Goal: Task Accomplishment & Management: Complete application form

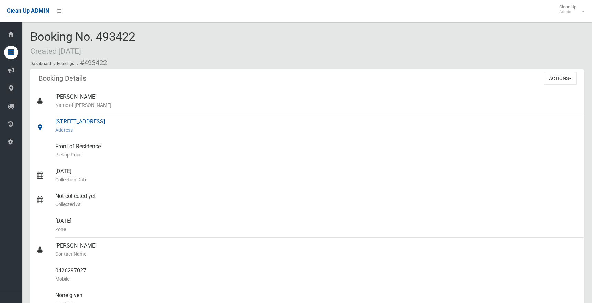
scroll to position [23, 0]
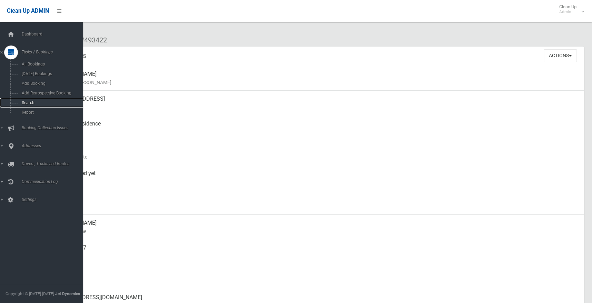
click at [26, 104] on span "Search" at bounding box center [51, 102] width 62 height 5
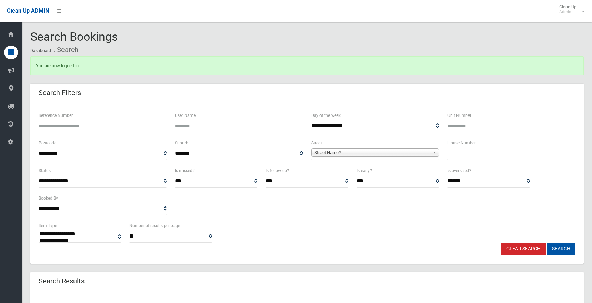
select select
click at [466, 156] on input "text" at bounding box center [511, 153] width 128 height 13
type input "**"
click at [321, 155] on span "Street Name*" at bounding box center [372, 153] width 116 height 8
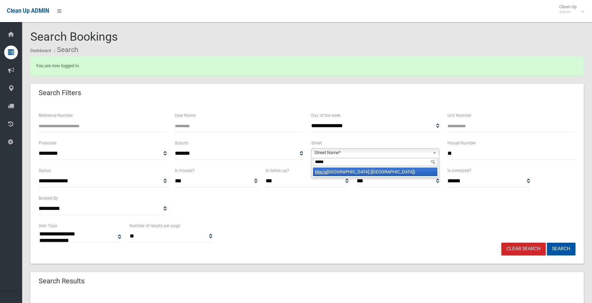
type input "*****"
click at [354, 176] on li "Macla urin Avenue (EAST HILLS 2213)" at bounding box center [375, 172] width 124 height 9
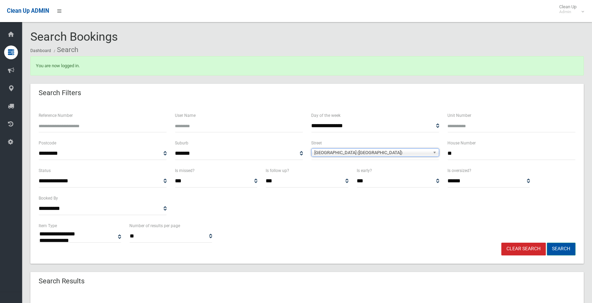
click at [562, 248] on button "Search" at bounding box center [560, 249] width 29 height 13
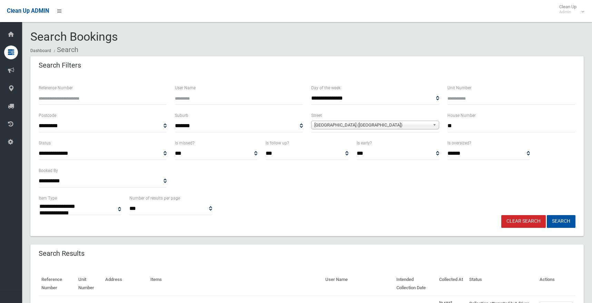
select select
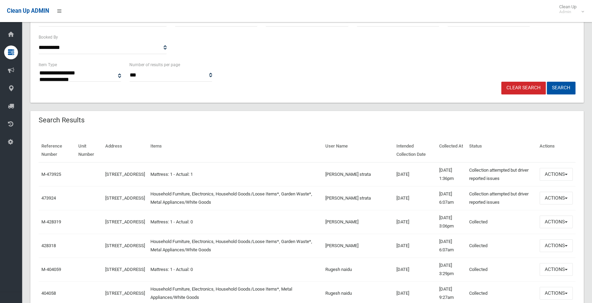
scroll to position [138, 0]
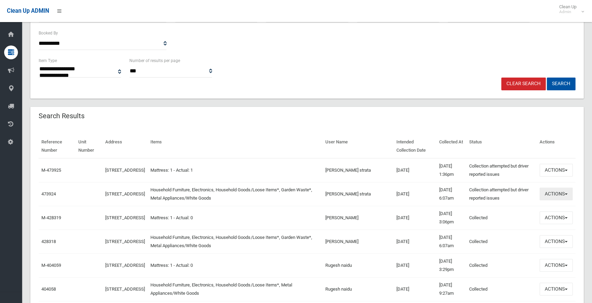
click at [564, 194] on button "Actions" at bounding box center [555, 194] width 33 height 13
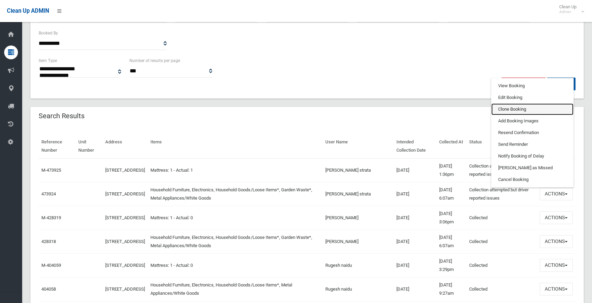
click at [517, 109] on link "Clone Booking" at bounding box center [532, 109] width 82 height 12
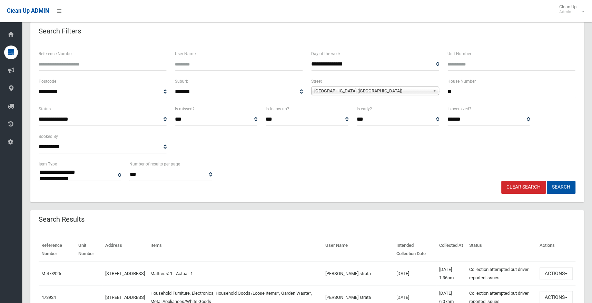
scroll to position [69, 0]
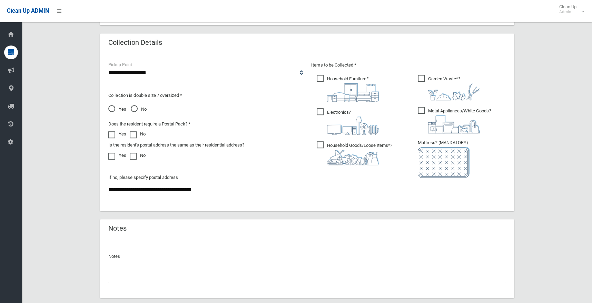
scroll to position [379, 0]
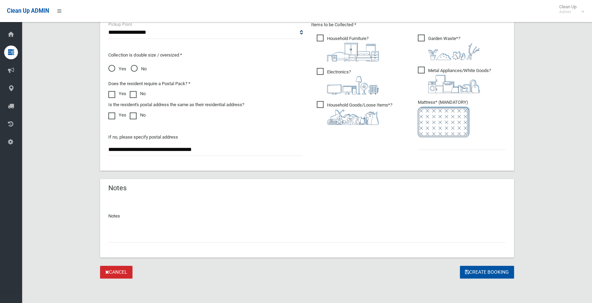
drag, startPoint x: 147, startPoint y: 242, endPoint x: 146, endPoint y: 237, distance: 5.5
click at [146, 240] on div "Notes" at bounding box center [307, 227] width 414 height 59
click at [145, 232] on input "text" at bounding box center [306, 236] width 397 height 13
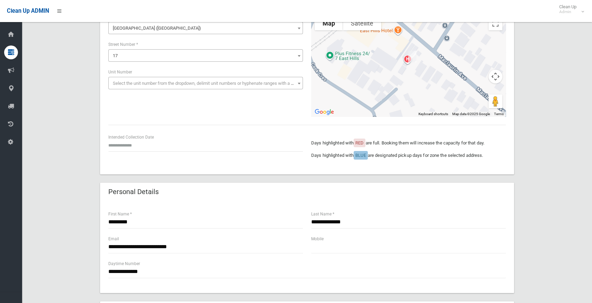
scroll to position [69, 0]
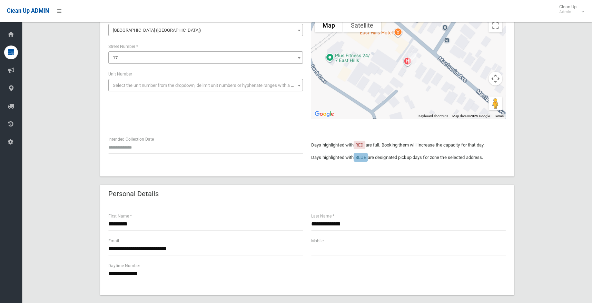
type input "**********"
click at [118, 150] on input "text" at bounding box center [205, 147] width 194 height 13
click at [151, 110] on td "23" at bounding box center [149, 108] width 9 height 12
type input "**********"
click at [131, 147] on input "**********" at bounding box center [205, 147] width 194 height 13
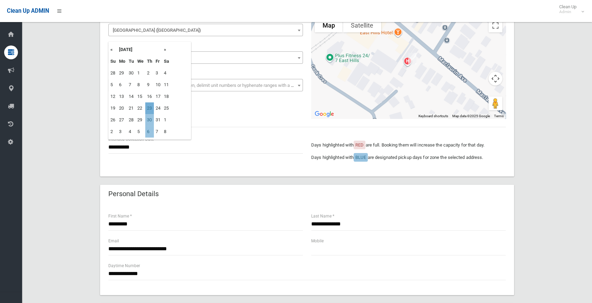
click at [149, 109] on td "23" at bounding box center [149, 108] width 9 height 12
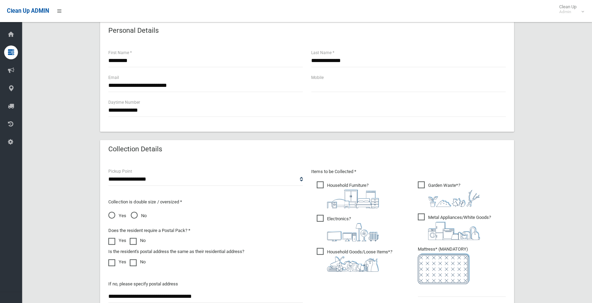
scroll to position [172, 0]
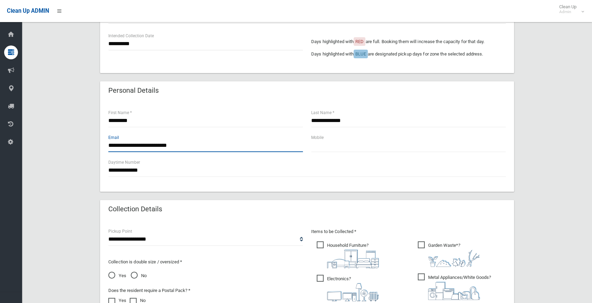
click at [126, 142] on input "**********" at bounding box center [205, 145] width 194 height 13
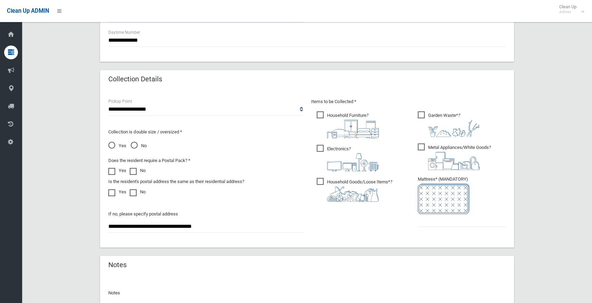
scroll to position [344, 0]
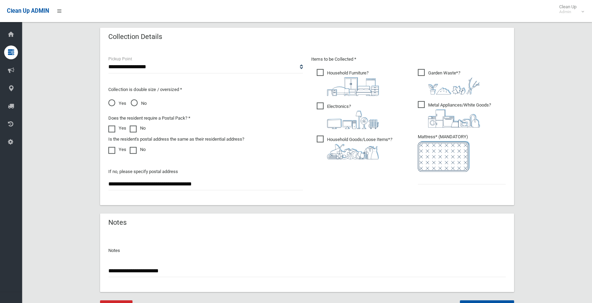
type input "**********"
click at [428, 181] on input "text" at bounding box center [462, 178] width 88 height 13
type input "*"
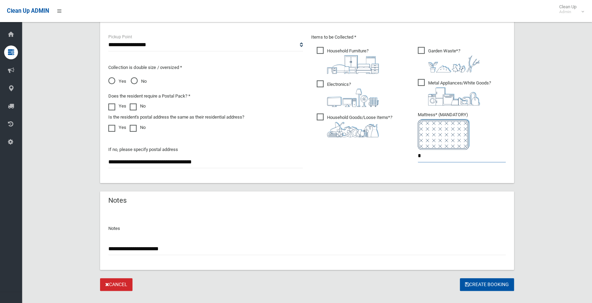
scroll to position [379, 0]
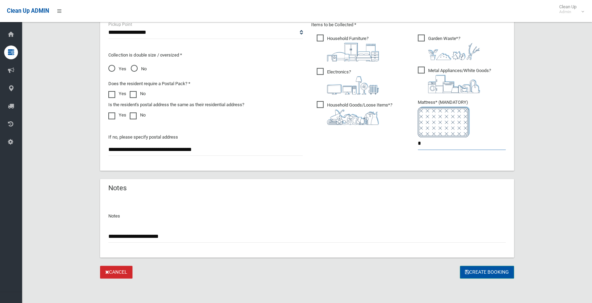
type input "*"
click at [476, 272] on button "Create Booking" at bounding box center [487, 272] width 54 height 13
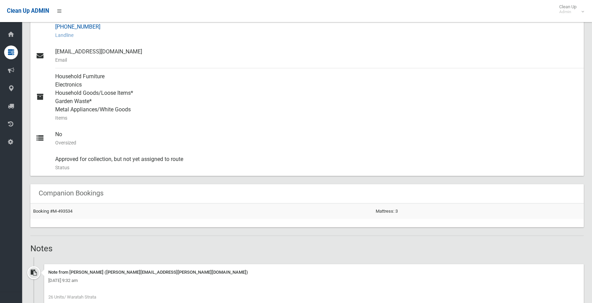
scroll to position [241, 0]
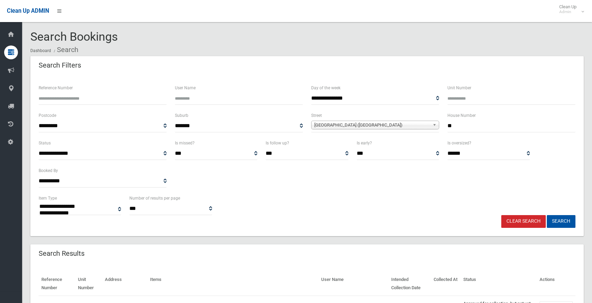
select select
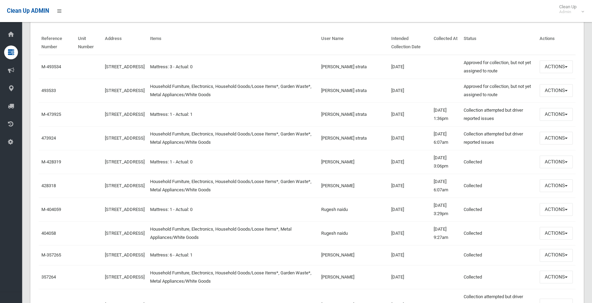
scroll to position [241, 0]
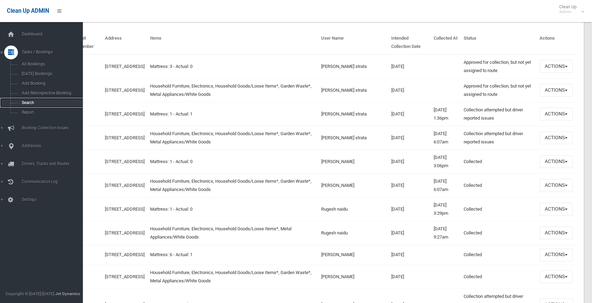
click at [29, 104] on span "Search" at bounding box center [51, 102] width 62 height 5
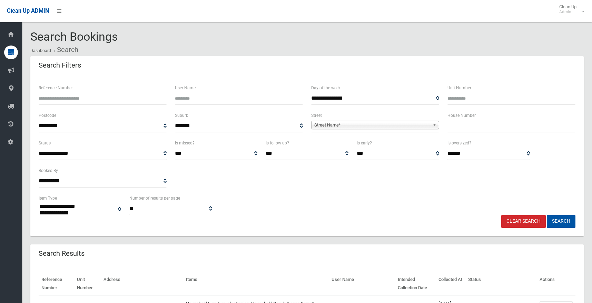
select select
drag, startPoint x: 474, startPoint y: 135, endPoint x: 475, endPoint y: 128, distance: 7.1
click at [474, 130] on div "House Number" at bounding box center [511, 125] width 136 height 28
click at [477, 126] on input "text" at bounding box center [511, 126] width 128 height 13
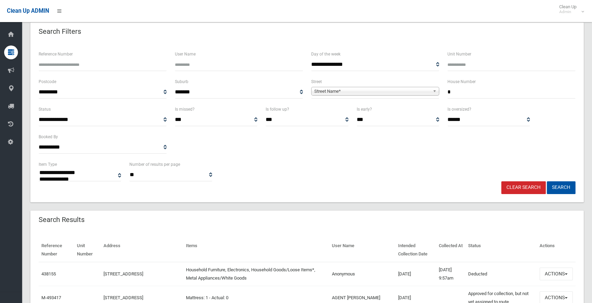
scroll to position [69, 0]
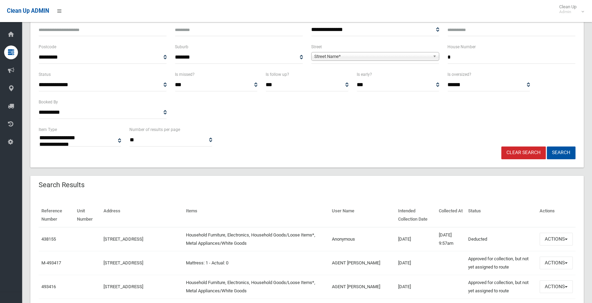
type input "*"
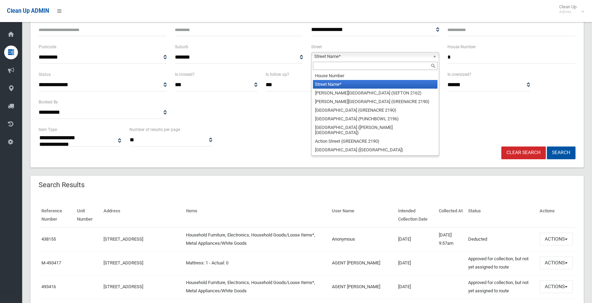
click at [374, 56] on span "Street Name*" at bounding box center [372, 56] width 116 height 8
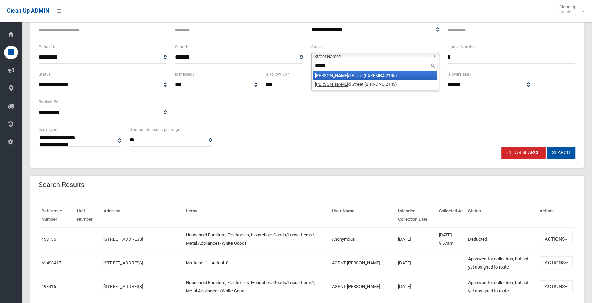
type input "******"
click at [355, 77] on li "Hollan d Place (LAKEMBA 2195)" at bounding box center [375, 75] width 124 height 9
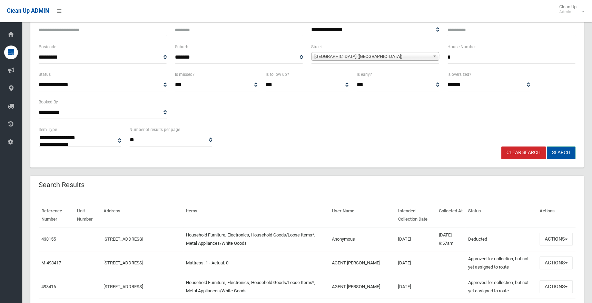
click at [561, 151] on button "Search" at bounding box center [560, 153] width 29 height 13
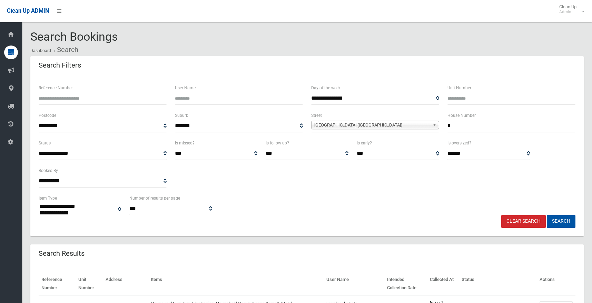
select select
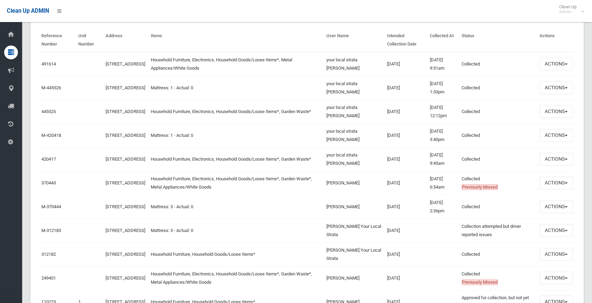
scroll to position [241, 0]
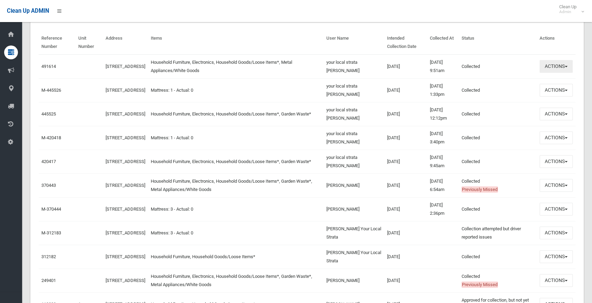
click at [565, 66] on span "button" at bounding box center [565, 66] width 3 height 1
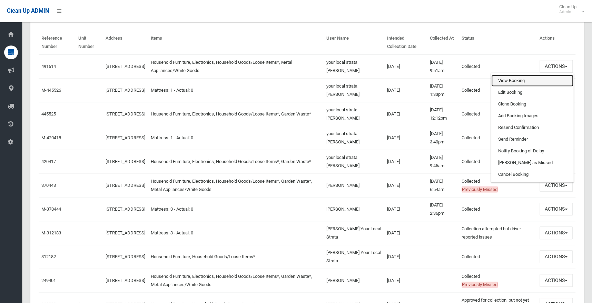
click at [506, 79] on link "View Booking" at bounding box center [532, 81] width 82 height 12
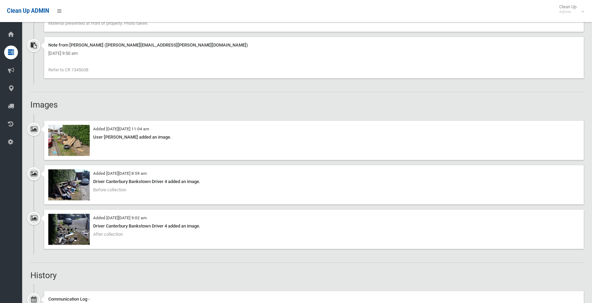
scroll to position [517, 0]
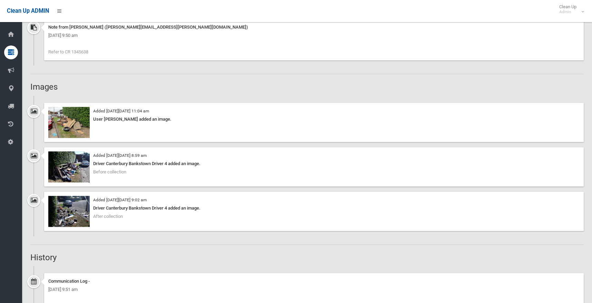
click at [149, 170] on div "Added [DATE][DATE] 8:59 am Driver Canterbury Bankstown Driver 4 added an image.…" at bounding box center [313, 166] width 539 height 39
click at [69, 127] on img at bounding box center [68, 122] width 41 height 31
click at [66, 171] on img at bounding box center [68, 166] width 41 height 31
click at [61, 214] on img at bounding box center [68, 211] width 41 height 31
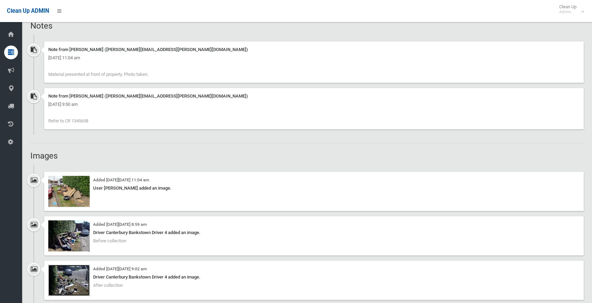
scroll to position [448, 0]
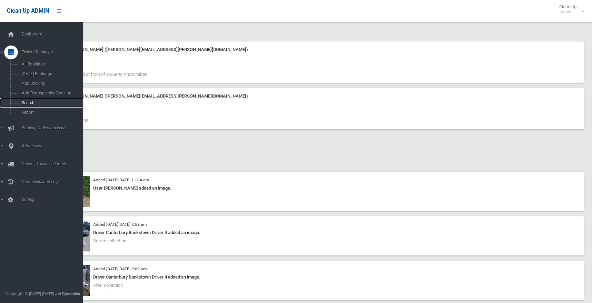
click at [24, 105] on link "Search" at bounding box center [44, 103] width 88 height 10
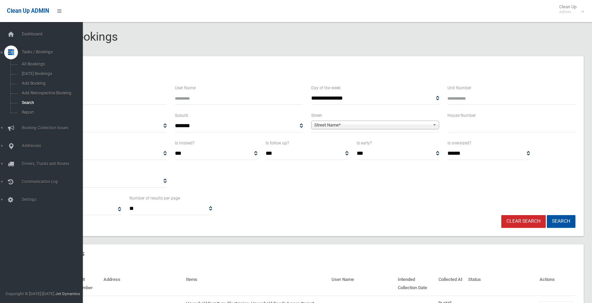
select select
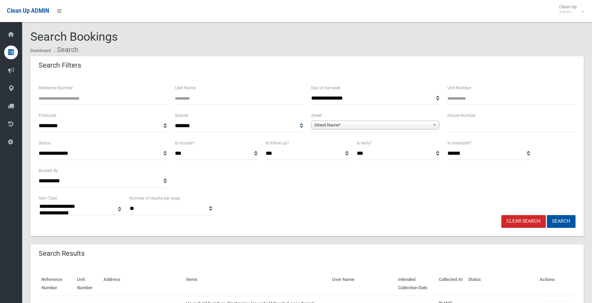
click at [467, 125] on input "text" at bounding box center [511, 126] width 128 height 13
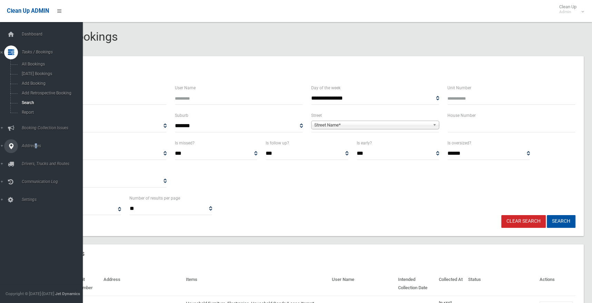
click at [36, 146] on span "Addresses" at bounding box center [54, 145] width 68 height 5
drag, startPoint x: 36, startPoint y: 146, endPoint x: 32, endPoint y: 100, distance: 45.6
click at [32, 100] on span "All Addresses" at bounding box center [51, 100] width 62 height 5
click at [33, 100] on span "All Addresses" at bounding box center [51, 100] width 62 height 5
drag, startPoint x: 33, startPoint y: 100, endPoint x: 28, endPoint y: 104, distance: 6.2
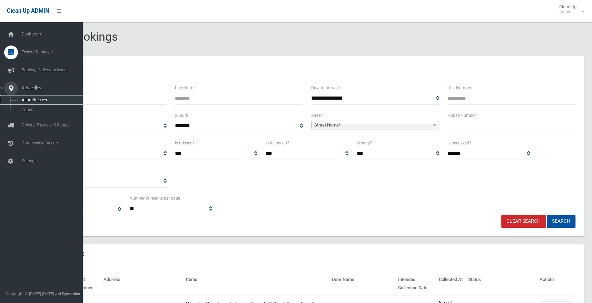
click at [28, 104] on link "All Addresses" at bounding box center [44, 100] width 88 height 10
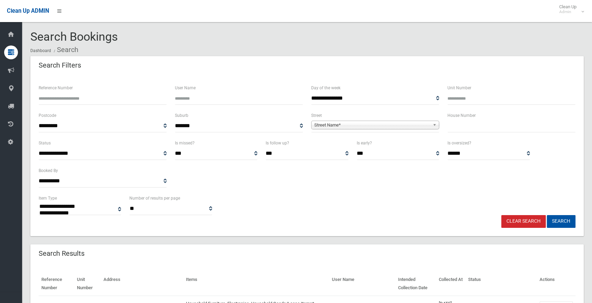
drag, startPoint x: 471, startPoint y: 119, endPoint x: 465, endPoint y: 131, distance: 13.7
click at [471, 120] on div "House Number" at bounding box center [511, 121] width 128 height 21
click at [460, 128] on input "text" at bounding box center [511, 126] width 128 height 13
type input "**"
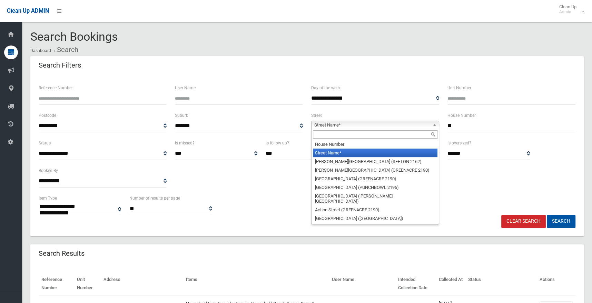
click at [322, 121] on span "Street Name*" at bounding box center [372, 125] width 116 height 8
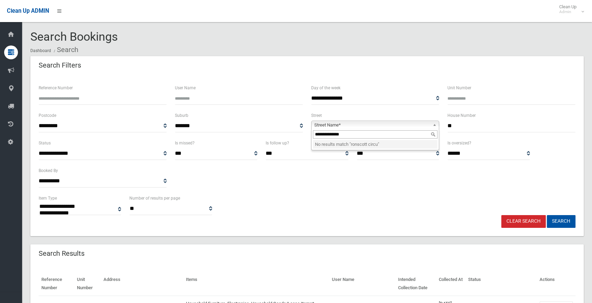
type input "**********"
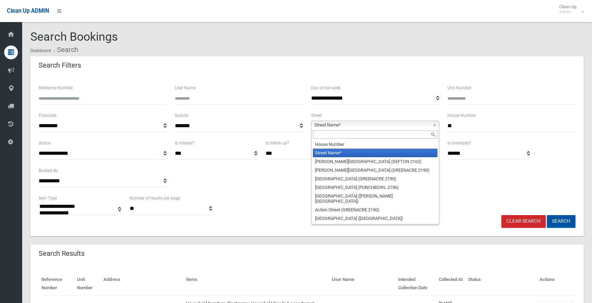
click at [382, 128] on span "Street Name*" at bounding box center [372, 125] width 116 height 8
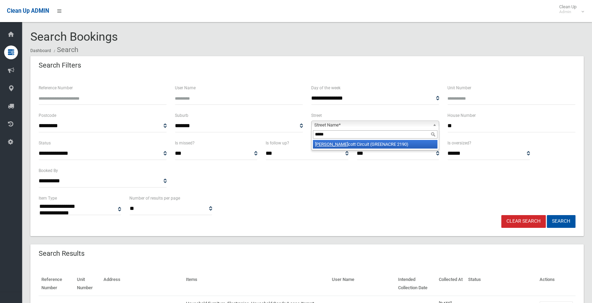
type input "*****"
click at [361, 142] on li "Ron S cott Circuit (GREENACRE 2190)" at bounding box center [375, 144] width 124 height 9
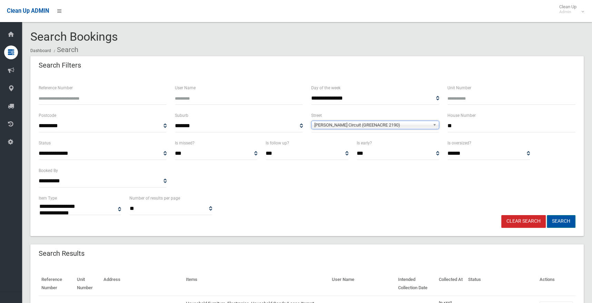
click at [561, 221] on button "Search" at bounding box center [560, 221] width 29 height 13
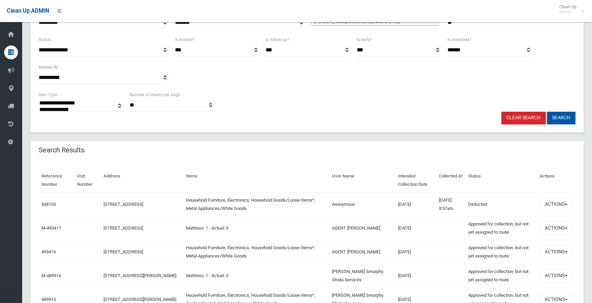
scroll to position [121, 0]
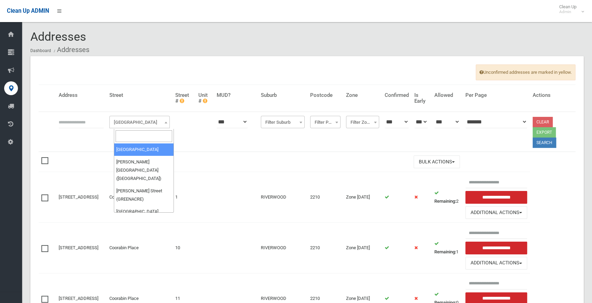
click at [169, 126] on span at bounding box center [165, 122] width 7 height 12
click at [149, 130] on input "search" at bounding box center [144, 136] width 57 height 12
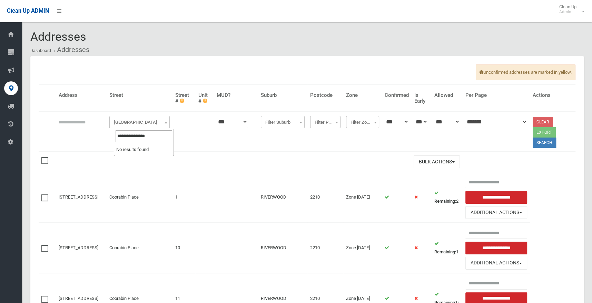
type input "**********"
click at [168, 122] on span at bounding box center [165, 122] width 7 height 12
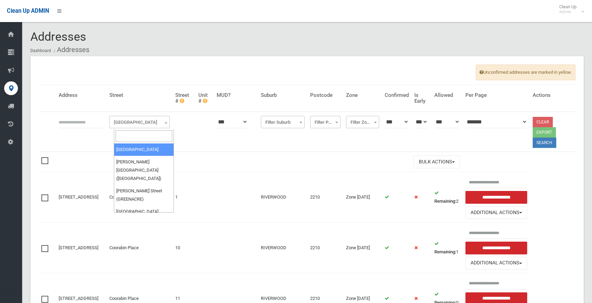
click at [168, 122] on span at bounding box center [165, 122] width 7 height 12
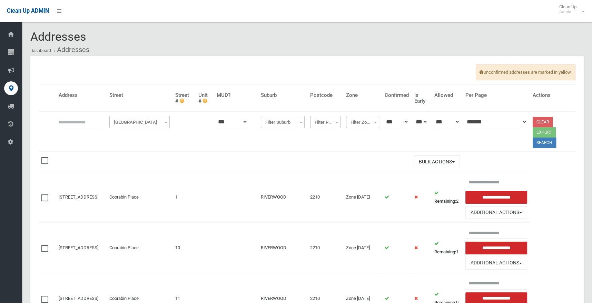
drag, startPoint x: 77, startPoint y: 124, endPoint x: 102, endPoint y: 121, distance: 25.3
click at [78, 124] on input "text" at bounding box center [81, 122] width 45 height 13
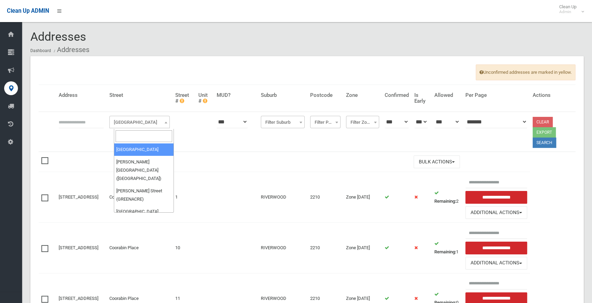
click at [140, 127] on span "[GEOGRAPHIC_DATA]" at bounding box center [139, 123] width 57 height 10
click at [154, 136] on input "search" at bounding box center [144, 136] width 57 height 12
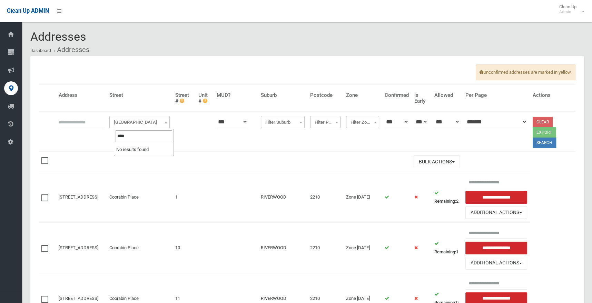
click at [128, 133] on input "****" at bounding box center [144, 136] width 57 height 12
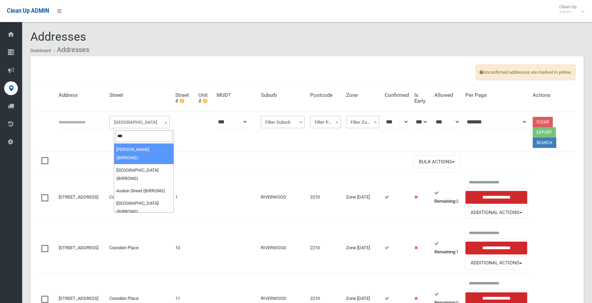
type input "***"
select select "****"
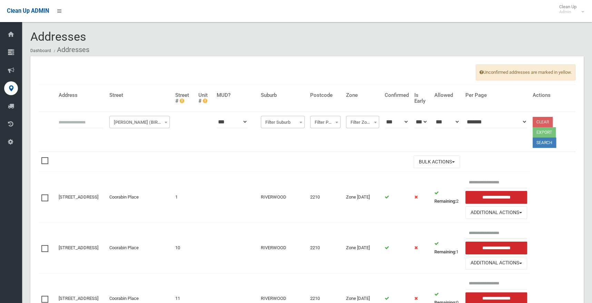
click at [167, 121] on span at bounding box center [165, 122] width 7 height 12
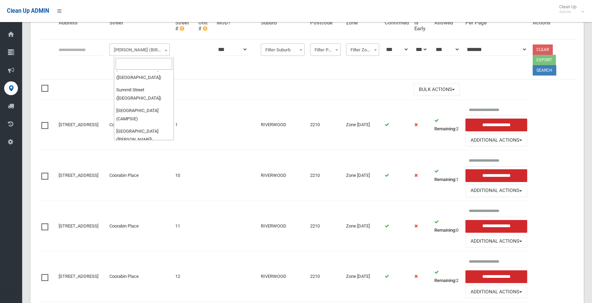
scroll to position [34, 0]
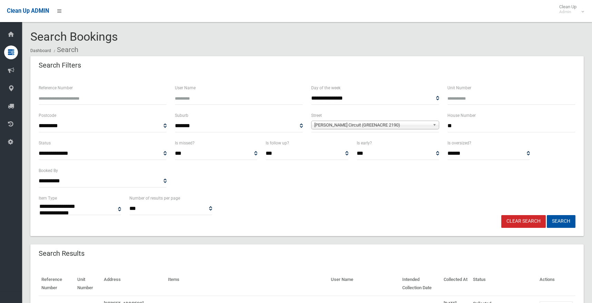
select select
click at [557, 222] on button "Search" at bounding box center [560, 221] width 29 height 13
select select
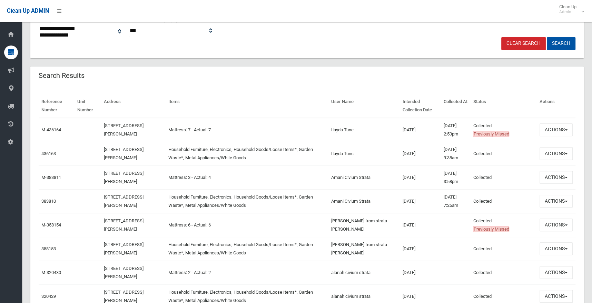
scroll to position [172, 0]
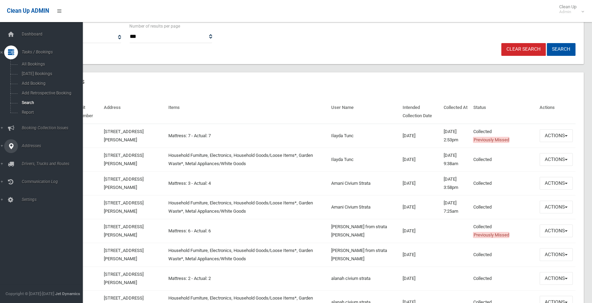
click at [1, 147] on link "Addresses" at bounding box center [44, 146] width 88 height 14
click at [32, 102] on span "All Addresses" at bounding box center [51, 100] width 62 height 5
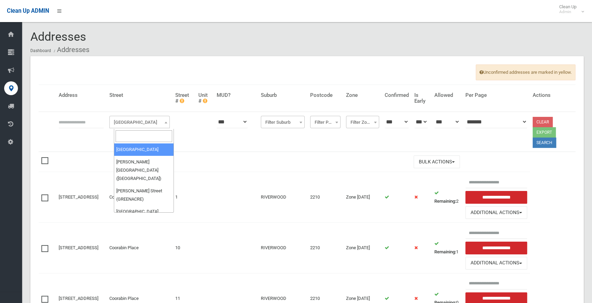
click at [169, 123] on span at bounding box center [165, 122] width 7 height 12
click at [129, 137] on input "search" at bounding box center [144, 136] width 57 height 12
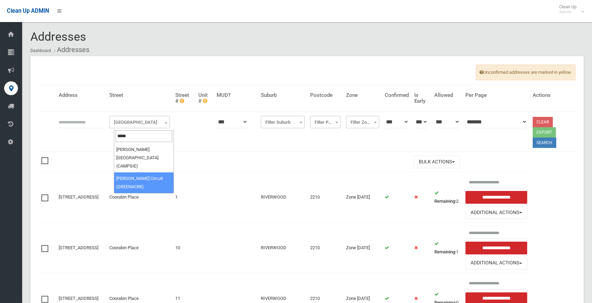
type input "*****"
select select "****"
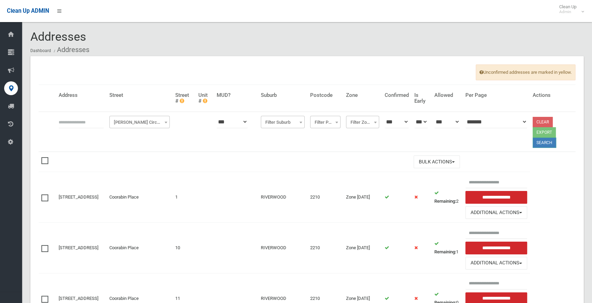
click at [542, 143] on button "Search" at bounding box center [543, 143] width 23 height 10
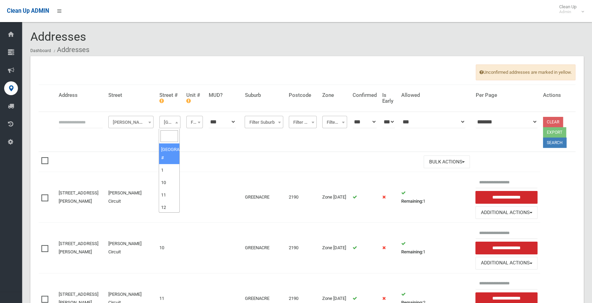
click at [175, 121] on span at bounding box center [176, 122] width 7 height 12
click at [171, 129] on span at bounding box center [169, 136] width 20 height 14
click at [170, 137] on input "search" at bounding box center [169, 136] width 18 height 12
type input "**"
select select "**"
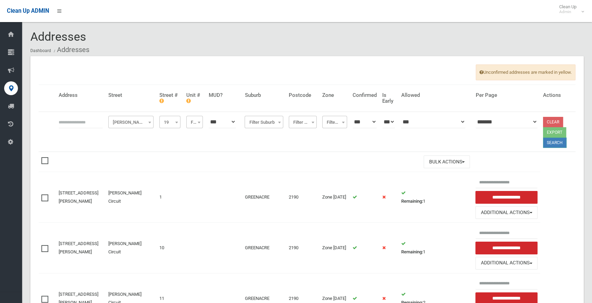
click at [553, 145] on button "Search" at bounding box center [554, 143] width 23 height 10
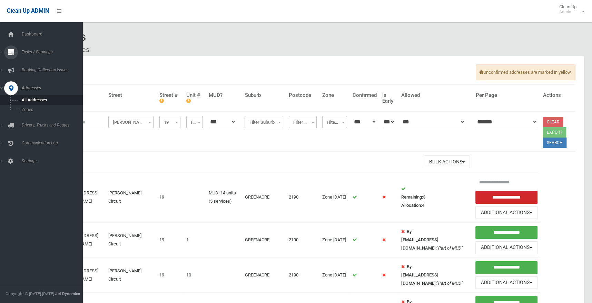
click at [10, 55] on icon at bounding box center [11, 53] width 6 height 14
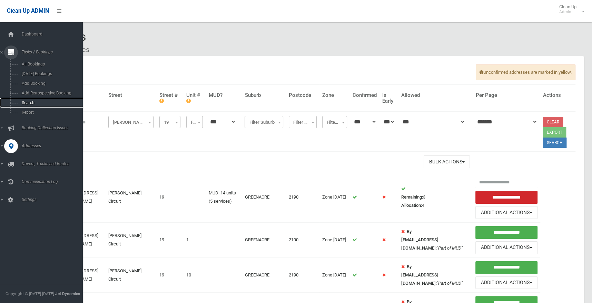
click at [28, 101] on span "Search" at bounding box center [51, 102] width 62 height 5
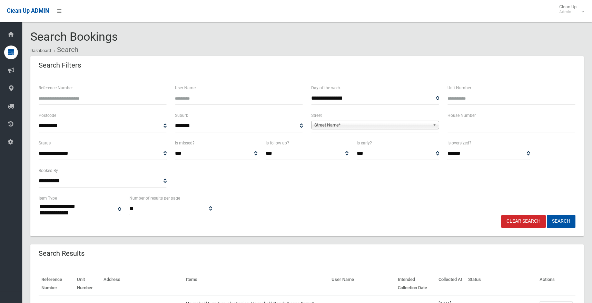
select select
click at [470, 126] on input "text" at bounding box center [511, 126] width 128 height 13
type input "*"
click at [326, 129] on span "Street Name*" at bounding box center [372, 125] width 116 height 8
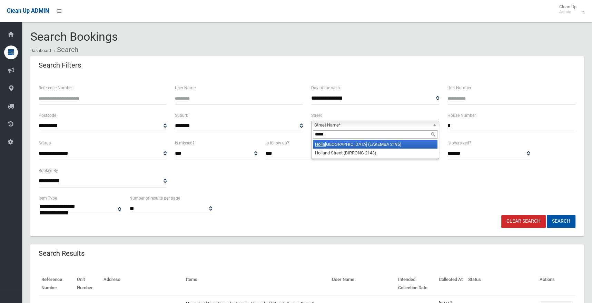
type input "*****"
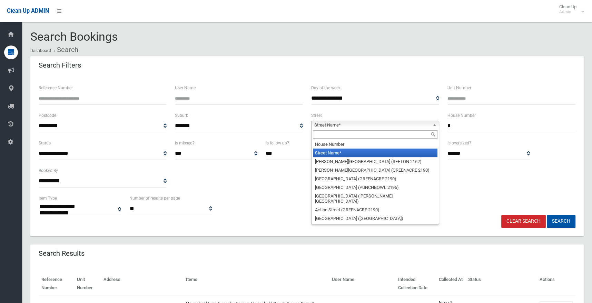
click at [356, 123] on span "Street Name*" at bounding box center [372, 125] width 116 height 8
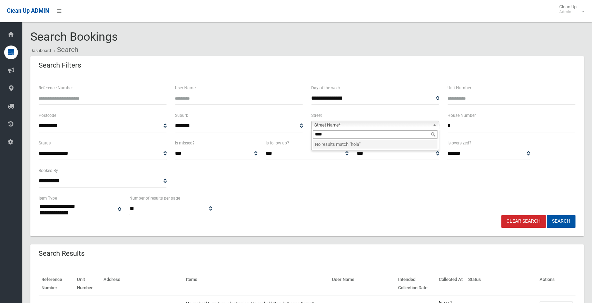
type input "****"
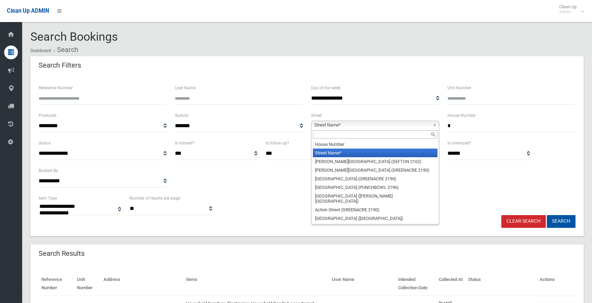
click at [387, 124] on span "Street Name*" at bounding box center [372, 125] width 116 height 8
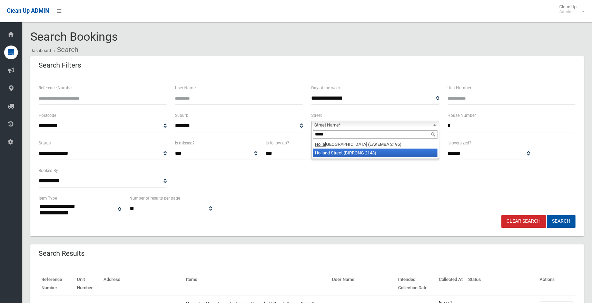
type input "*****"
click at [414, 153] on li "Holla nd Street (BIRRONG 2143)" at bounding box center [375, 153] width 124 height 9
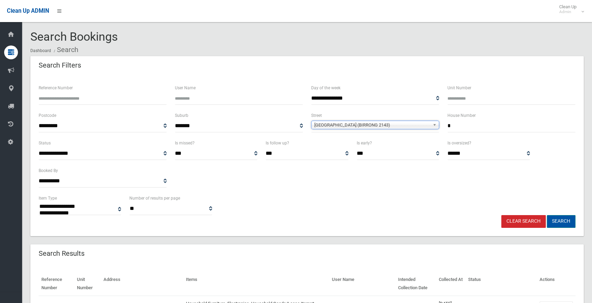
click at [561, 222] on button "Search" at bounding box center [560, 221] width 29 height 13
select select
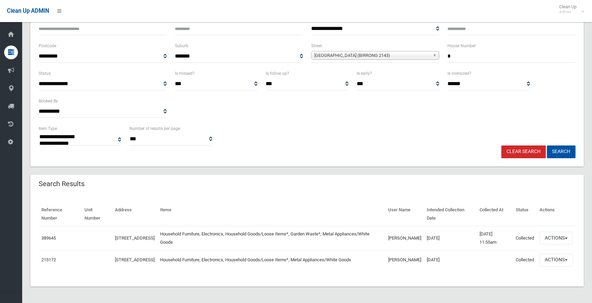
scroll to position [8532, 0]
click at [384, 51] on span "[GEOGRAPHIC_DATA] (BIRRONG 2143)" at bounding box center [372, 55] width 116 height 8
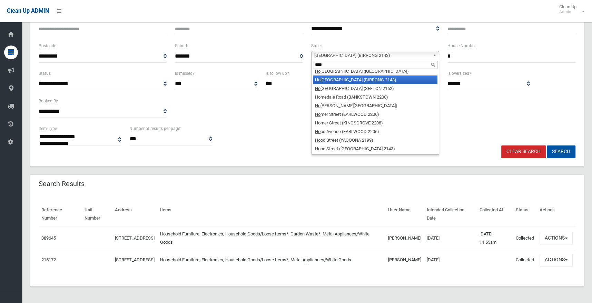
scroll to position [0, 0]
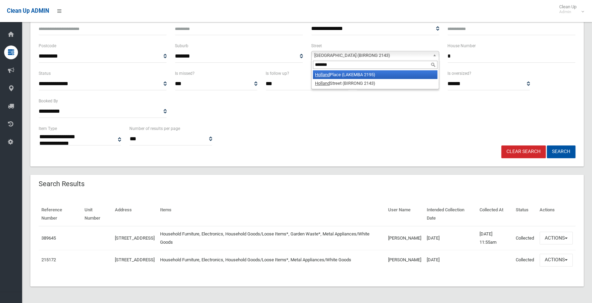
type input "*******"
click at [401, 71] on li "[GEOGRAPHIC_DATA] ([GEOGRAPHIC_DATA])" at bounding box center [375, 74] width 124 height 9
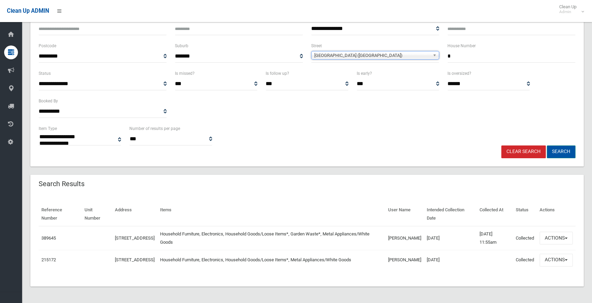
click at [556, 150] on button "Search" at bounding box center [560, 152] width 29 height 13
click at [563, 150] on button "Search" at bounding box center [560, 152] width 29 height 13
click at [560, 150] on button "Search" at bounding box center [560, 152] width 29 height 13
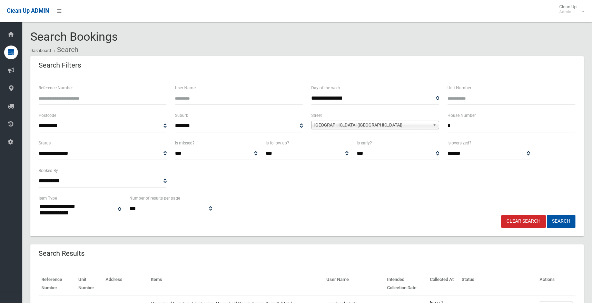
select select
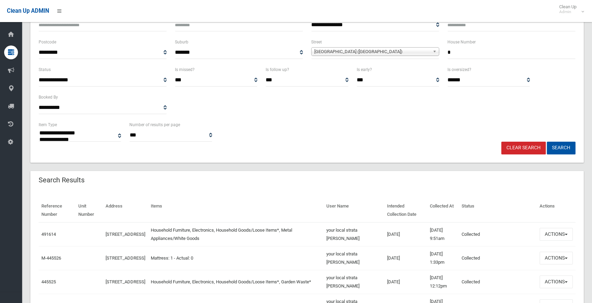
scroll to position [103, 0]
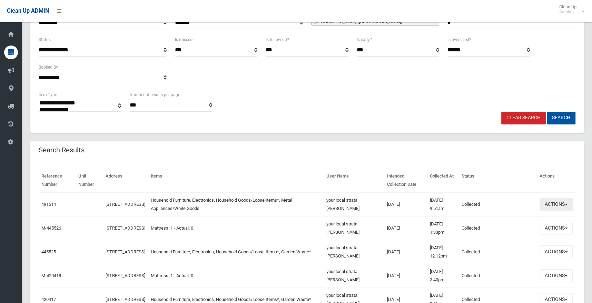
click at [562, 206] on button "Actions" at bounding box center [555, 204] width 33 height 13
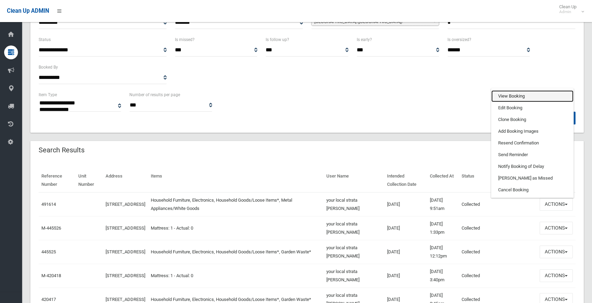
click at [507, 100] on link "View Booking" at bounding box center [532, 96] width 82 height 12
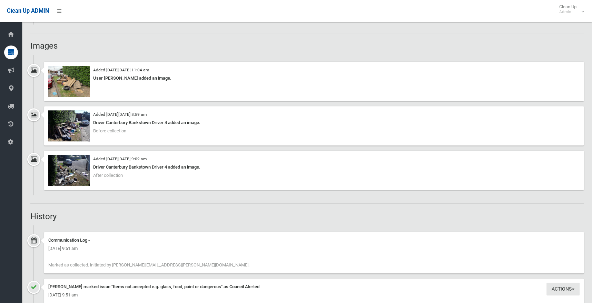
scroll to position [620, 0]
